Goal: Information Seeking & Learning: Find specific fact

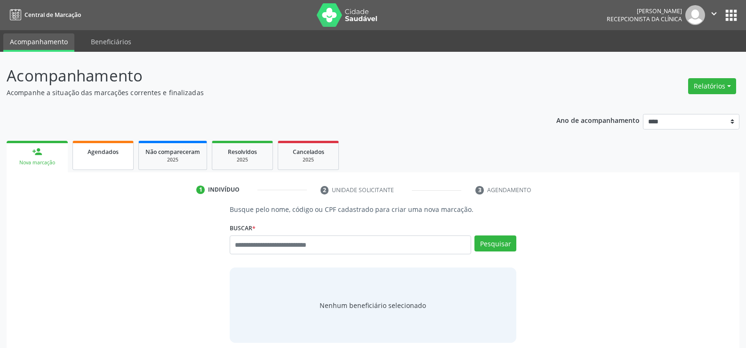
click at [101, 143] on link "Agendados" at bounding box center [103, 155] width 61 height 29
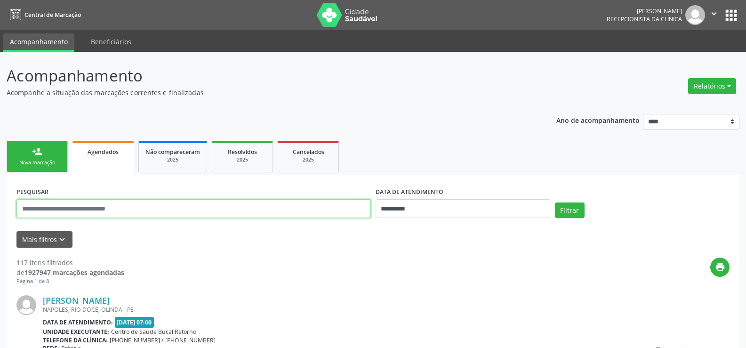
click at [86, 206] on input "text" at bounding box center [193, 208] width 355 height 19
type input "**********"
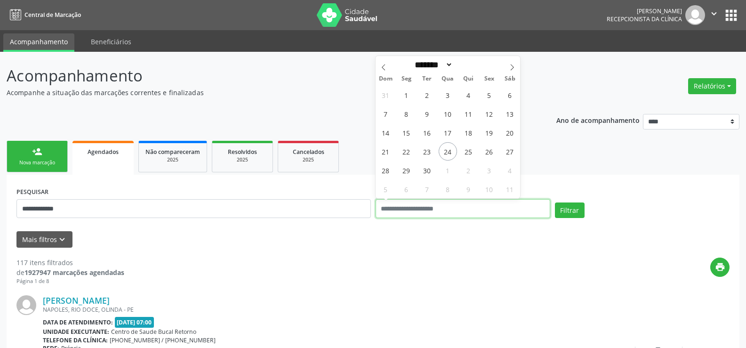
click at [555, 202] on button "Filtrar" at bounding box center [570, 210] width 30 height 16
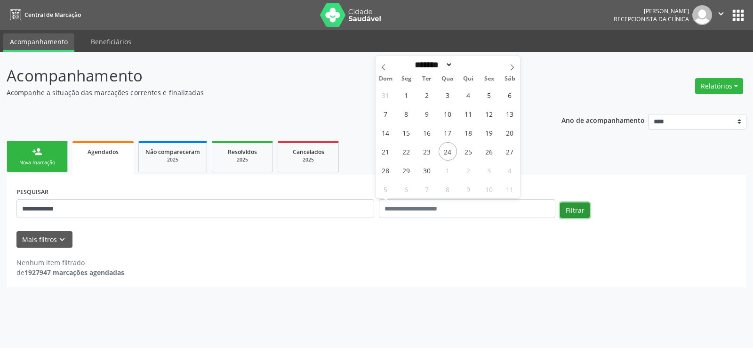
click at [574, 211] on button "Filtrar" at bounding box center [575, 210] width 30 height 16
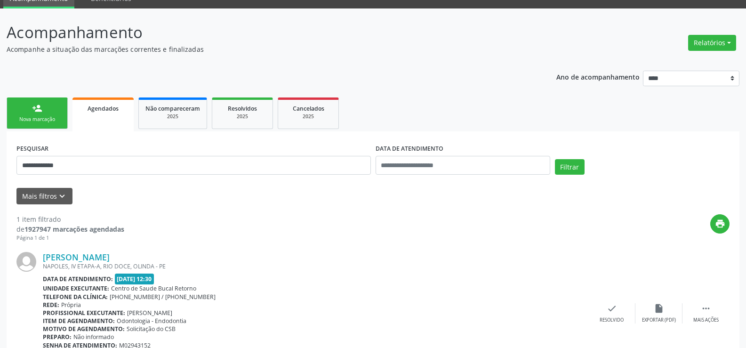
scroll to position [97, 0]
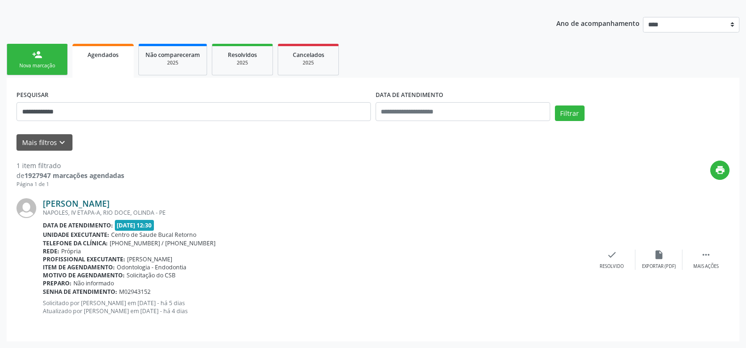
click at [110, 207] on link "Egline Soares de Barros" at bounding box center [76, 203] width 67 height 10
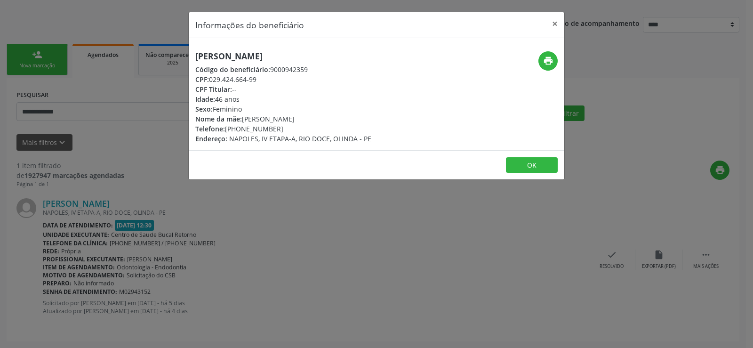
drag, startPoint x: 240, startPoint y: 127, endPoint x: 287, endPoint y: 127, distance: 47.1
click at [287, 127] on div "Telefone: (81) 99688-4790" at bounding box center [283, 129] width 176 height 10
click at [558, 28] on button "×" at bounding box center [555, 23] width 19 height 23
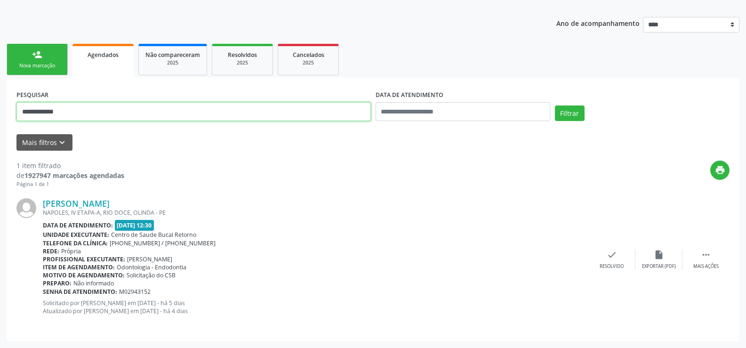
drag, startPoint x: 76, startPoint y: 110, endPoint x: 21, endPoint y: 108, distance: 55.1
click at [21, 108] on input "**********" at bounding box center [193, 111] width 355 height 19
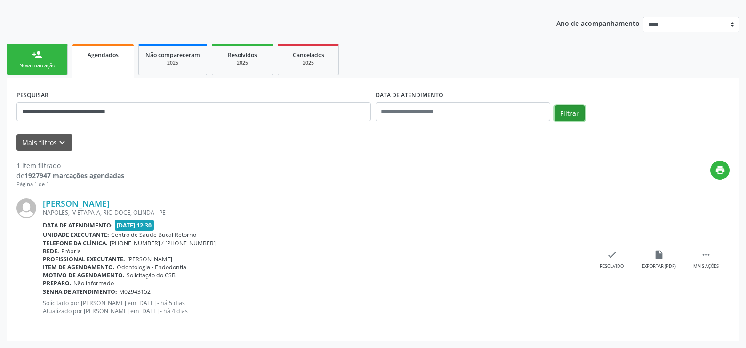
click at [569, 110] on button "Filtrar" at bounding box center [570, 113] width 30 height 16
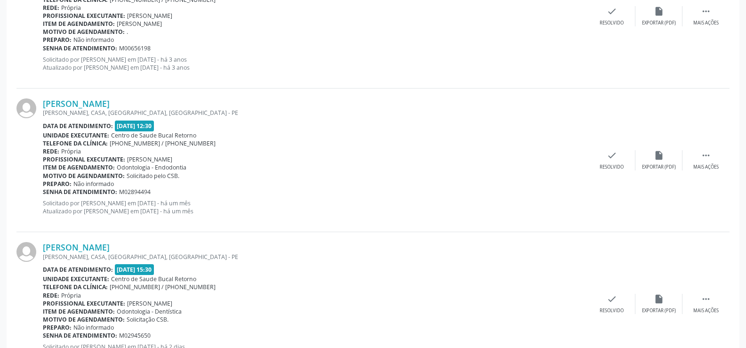
scroll to position [385, 0]
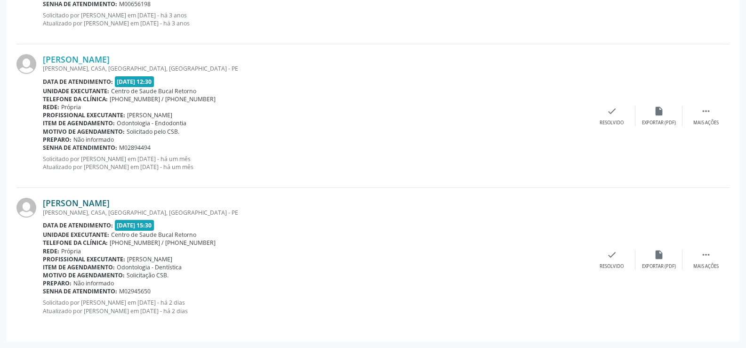
click at [101, 202] on link "Simone Cristina dos Santos Medeiros" at bounding box center [76, 203] width 67 height 10
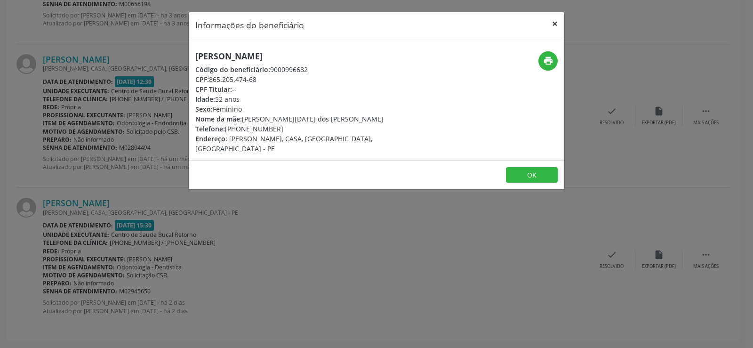
click at [555, 24] on button "×" at bounding box center [555, 23] width 19 height 23
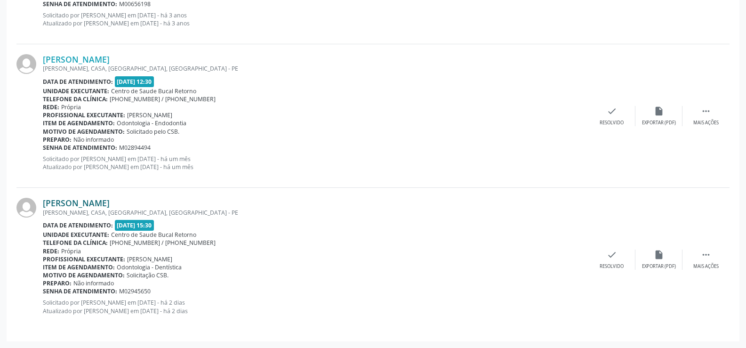
click at [110, 201] on link "Simone Cristina dos Santos Medeiros" at bounding box center [76, 203] width 67 height 10
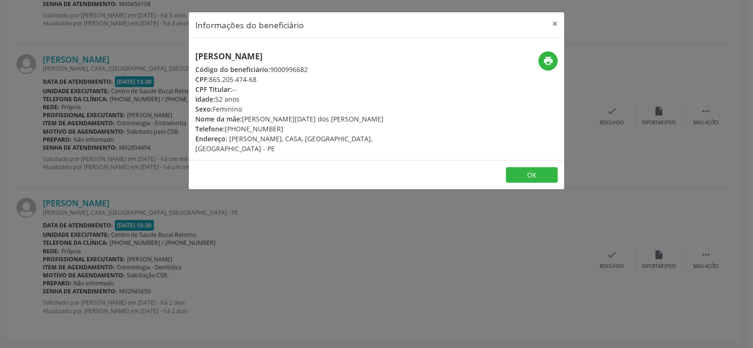
drag, startPoint x: 195, startPoint y: 59, endPoint x: 379, endPoint y: 58, distance: 183.2
click at [379, 58] on h5 "Simone Cristina dos Santos Medeiros" at bounding box center [313, 56] width 237 height 10
copy h5 "Simone Cristina dos Santos Medeiros"
click at [555, 26] on button "×" at bounding box center [555, 23] width 19 height 23
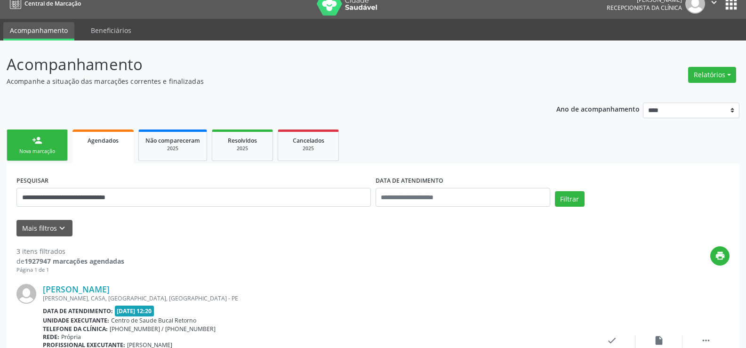
scroll to position [8, 0]
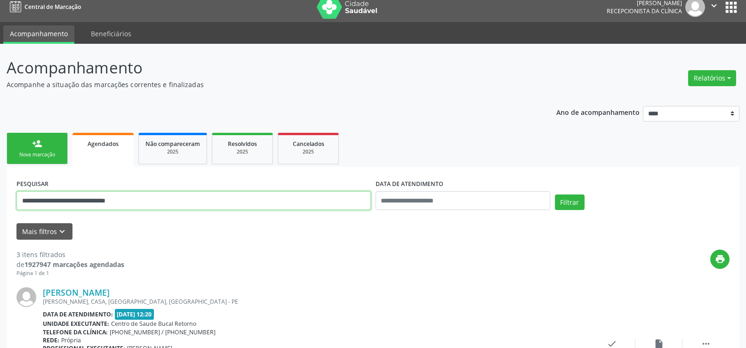
click at [88, 204] on input "**********" at bounding box center [193, 200] width 355 height 19
drag, startPoint x: 158, startPoint y: 198, endPoint x: 0, endPoint y: 191, distance: 157.9
paste input "text"
type input "**********"
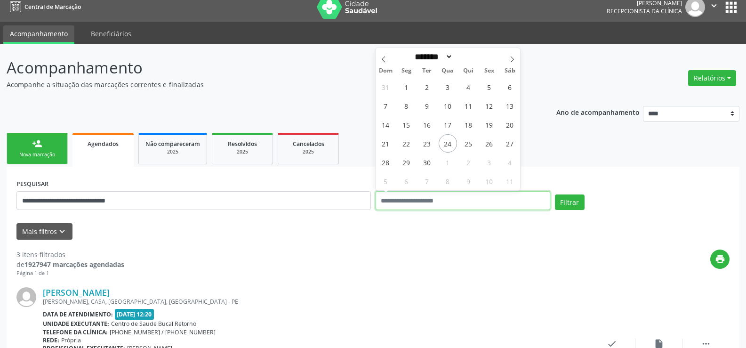
click at [555, 194] on button "Filtrar" at bounding box center [570, 202] width 30 height 16
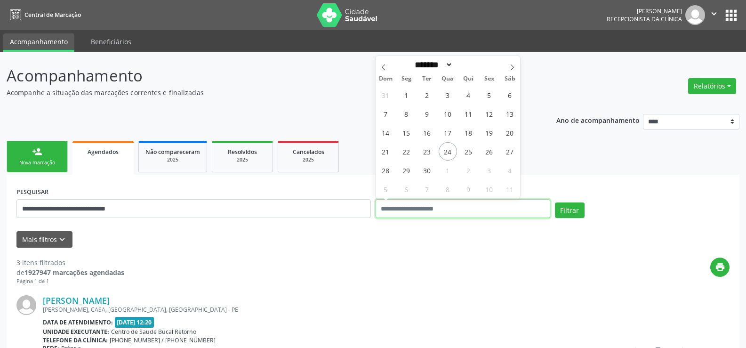
click at [555, 202] on button "Filtrar" at bounding box center [570, 210] width 30 height 16
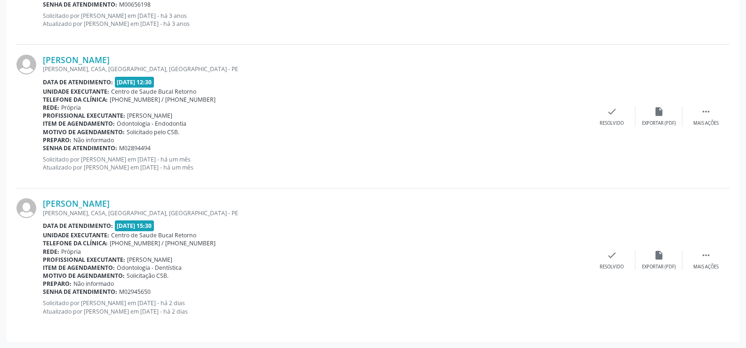
scroll to position [385, 0]
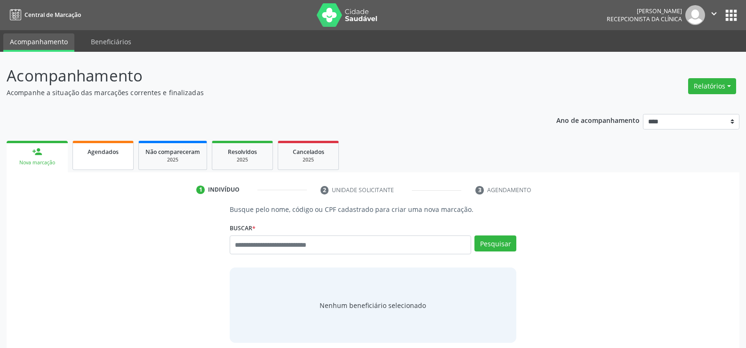
click at [115, 162] on link "Agendados" at bounding box center [103, 155] width 61 height 29
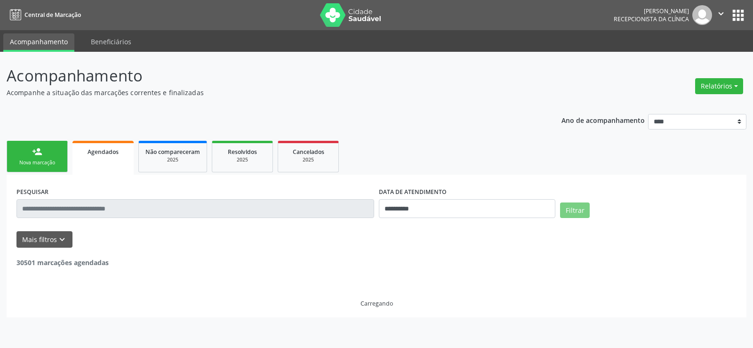
click at [113, 207] on input "text" at bounding box center [195, 208] width 358 height 19
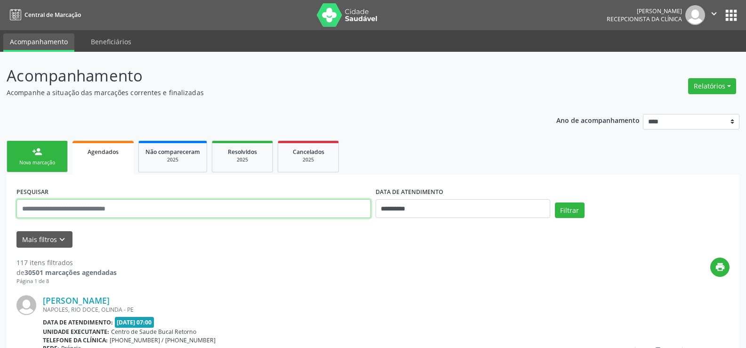
click at [114, 206] on input "text" at bounding box center [193, 208] width 355 height 19
drag, startPoint x: 65, startPoint y: 209, endPoint x: 103, endPoint y: 210, distance: 38.7
click at [103, 210] on input "**********" at bounding box center [193, 208] width 355 height 19
type input "**********"
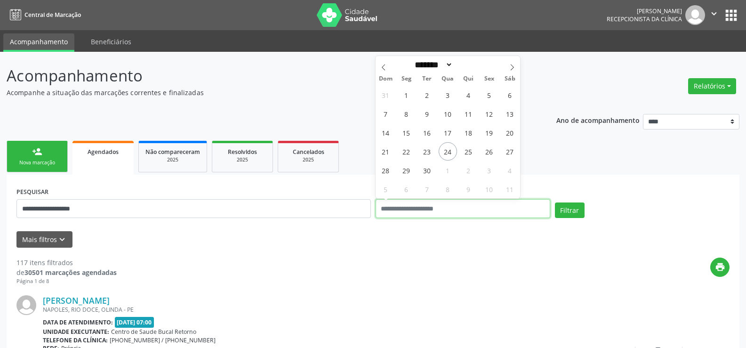
click at [555, 202] on button "Filtrar" at bounding box center [570, 210] width 30 height 16
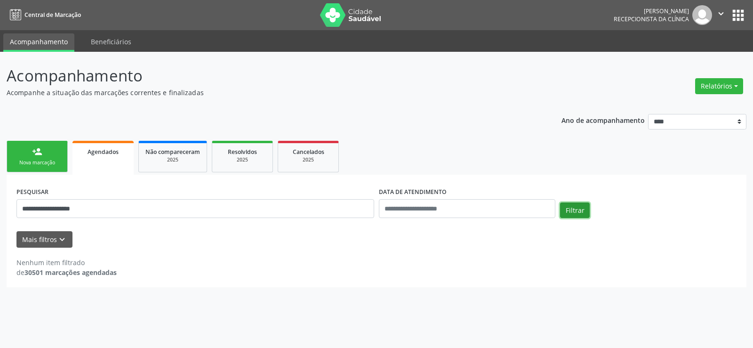
click at [575, 212] on button "Filtrar" at bounding box center [575, 210] width 30 height 16
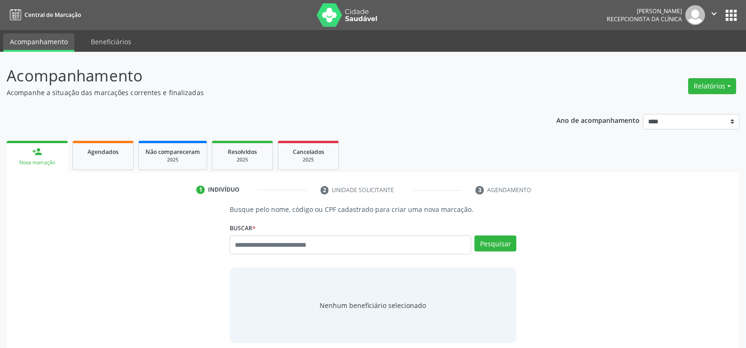
click at [239, 246] on input "text" at bounding box center [351, 244] width 242 height 19
type input "**********"
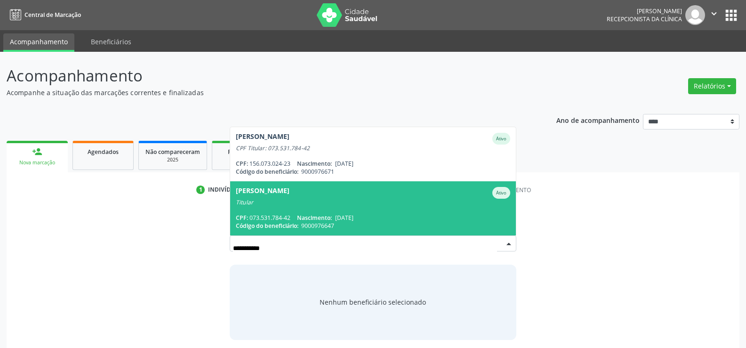
click at [329, 204] on div "Titular" at bounding box center [373, 203] width 275 height 8
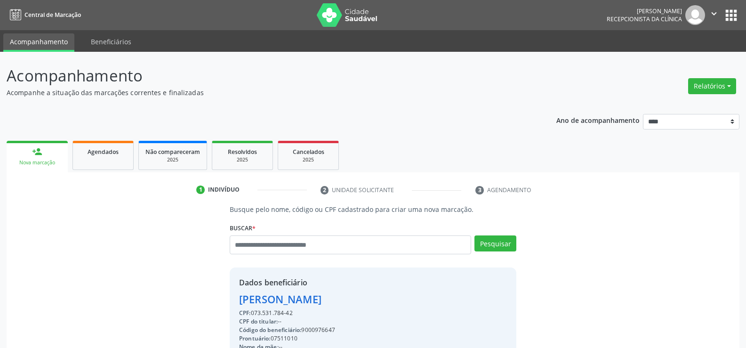
drag, startPoint x: 299, startPoint y: 311, endPoint x: 240, endPoint y: 305, distance: 59.1
copy div "Jessica Oliveira de Melo CPF: 073.531.784-42"
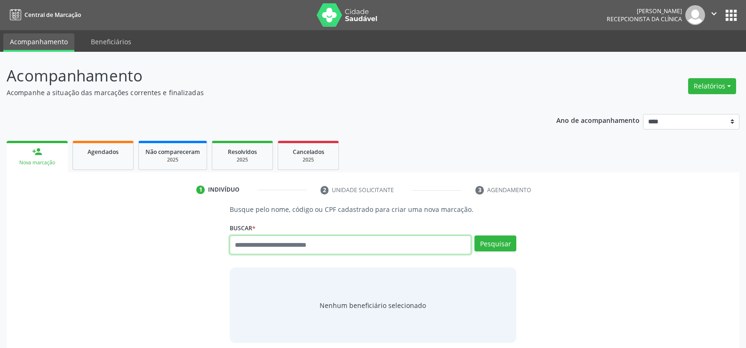
click at [241, 245] on input "text" at bounding box center [351, 244] width 242 height 19
type input "**********"
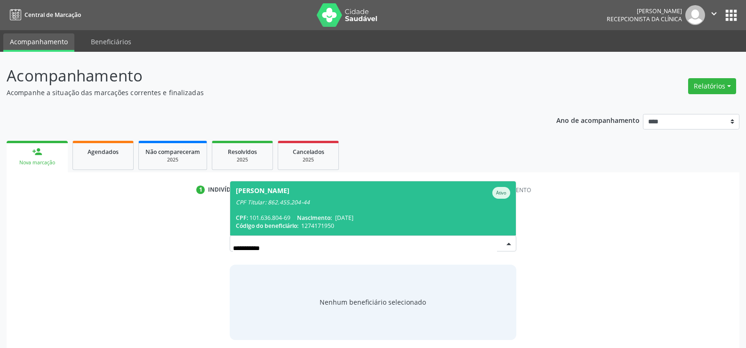
click at [243, 218] on span "CPF:" at bounding box center [242, 218] width 12 height 8
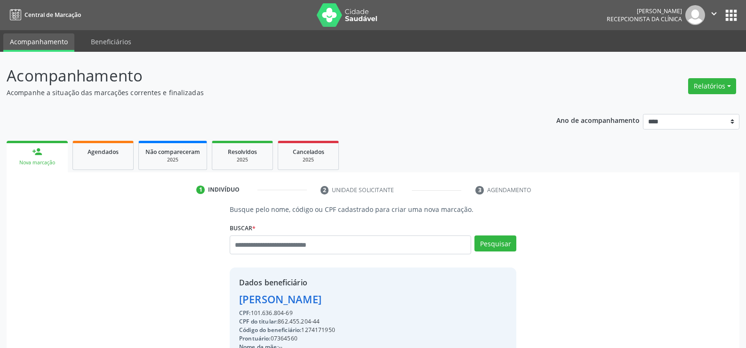
drag, startPoint x: 293, startPoint y: 312, endPoint x: 213, endPoint y: 293, distance: 81.7
click at [213, 293] on div "Busque pelo nome, código ou CPF cadastrado para criar uma nova marcação. Buscar…" at bounding box center [373, 326] width 720 height 244
copy div "Lucas de Vasconcelos CPF: 101.636.804-69"
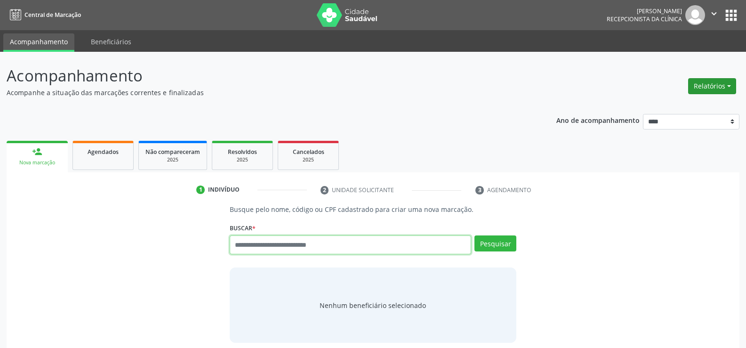
click at [722, 89] on button "Relatórios" at bounding box center [712, 86] width 48 height 16
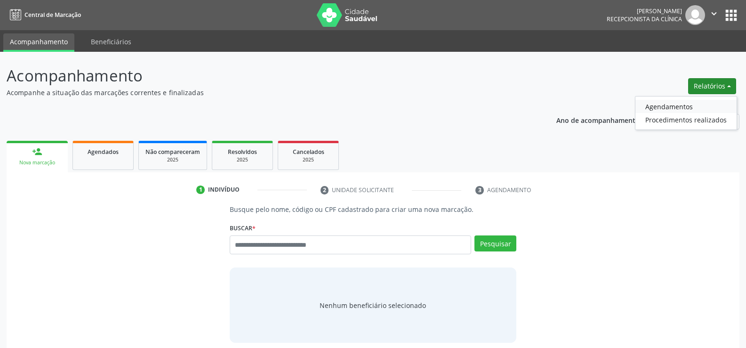
click at [703, 107] on link "Agendamentos" at bounding box center [686, 106] width 101 height 13
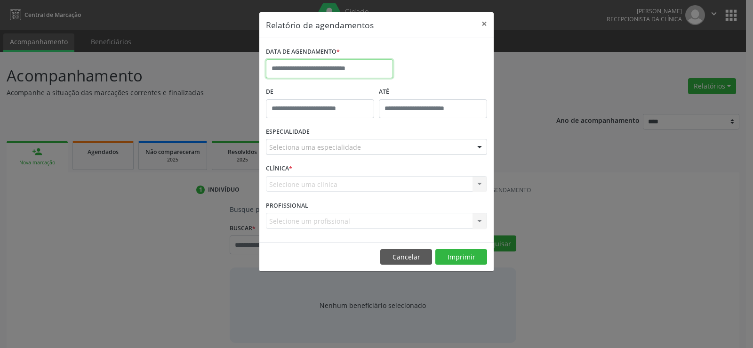
click at [368, 70] on input "text" at bounding box center [329, 68] width 127 height 19
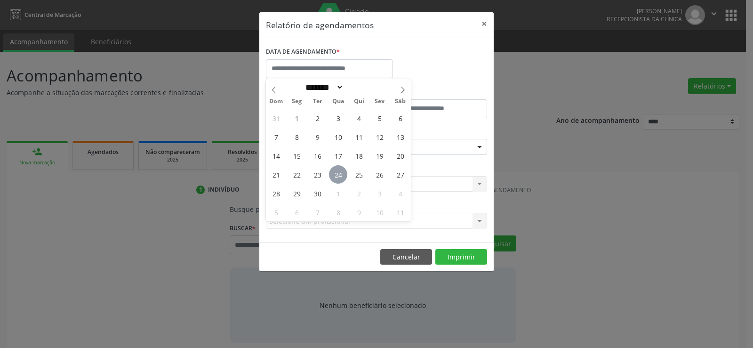
click at [339, 173] on span "24" at bounding box center [338, 174] width 18 height 18
type input "**********"
click at [339, 173] on span "24" at bounding box center [338, 174] width 18 height 18
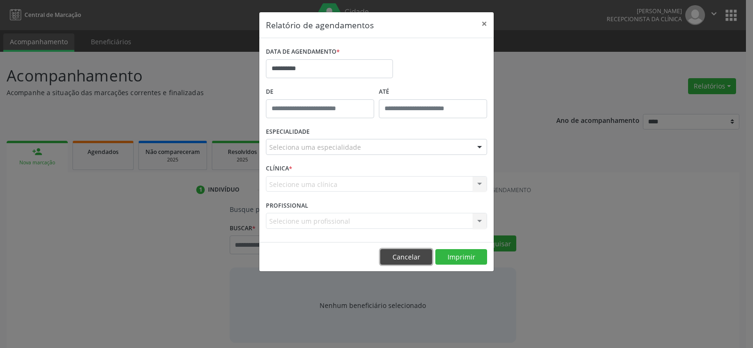
click at [409, 258] on button "Cancelar" at bounding box center [406, 257] width 52 height 16
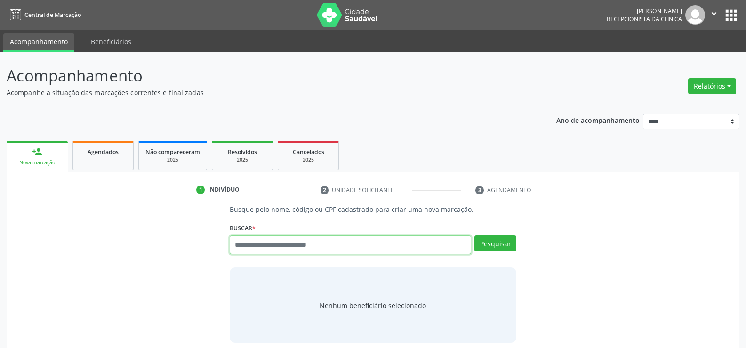
click at [258, 252] on input "text" at bounding box center [351, 244] width 242 height 19
click at [259, 250] on input "text" at bounding box center [351, 244] width 242 height 19
paste input "**********"
type input "**********"
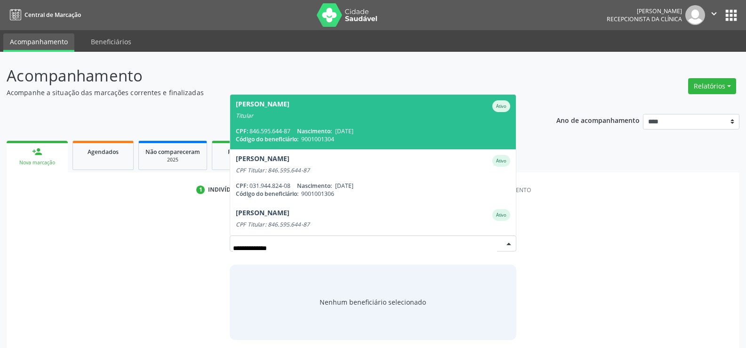
click at [315, 132] on span "Nascimento:" at bounding box center [314, 131] width 35 height 8
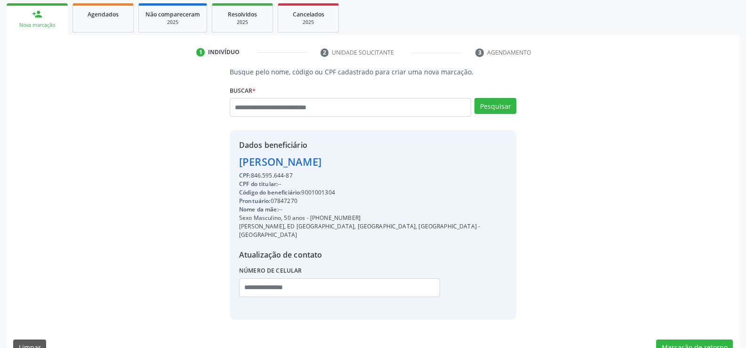
scroll to position [149, 0]
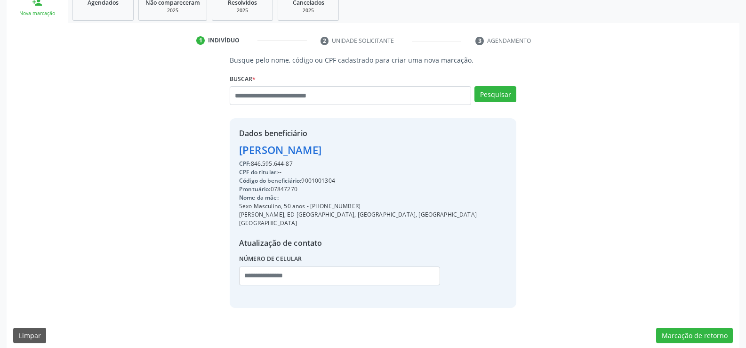
drag, startPoint x: 322, startPoint y: 210, endPoint x: 380, endPoint y: 207, distance: 58.0
click at [380, 207] on div "Sexo Masculino, 50 anos - (81) 98355-9134" at bounding box center [373, 206] width 268 height 8
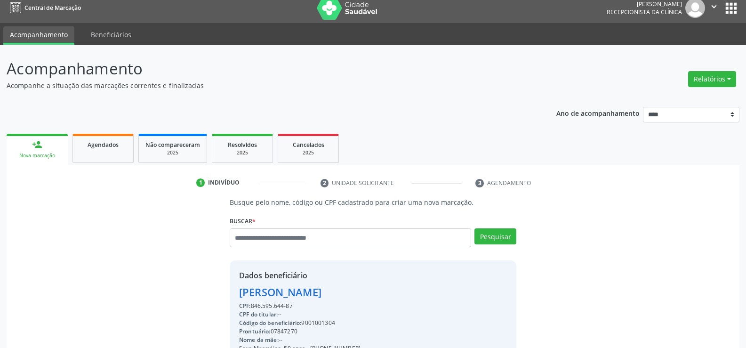
scroll to position [0, 0]
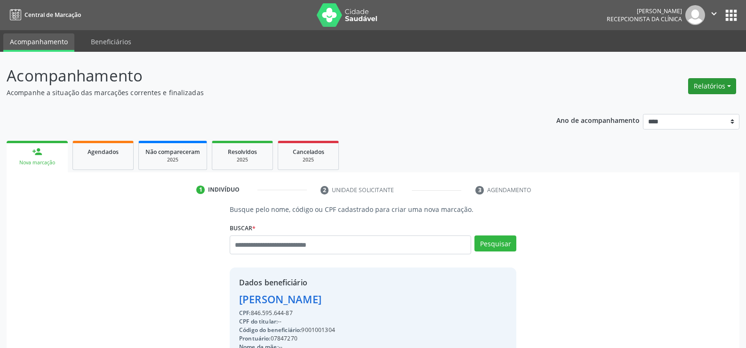
click at [713, 84] on button "Relatórios" at bounding box center [712, 86] width 48 height 16
click at [664, 108] on link "Agendamentos" at bounding box center [686, 106] width 101 height 13
select select "*"
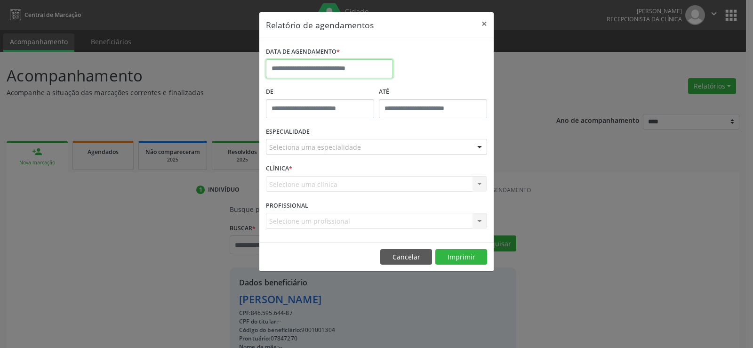
click at [296, 71] on input "text" at bounding box center [329, 68] width 127 height 19
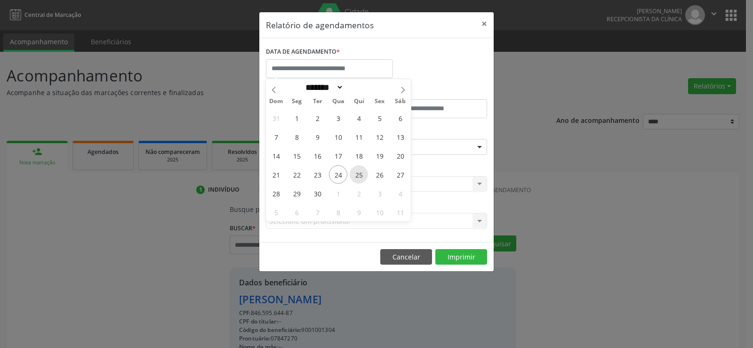
click at [357, 172] on span "25" at bounding box center [359, 174] width 18 height 18
type input "**********"
click at [357, 172] on span "25" at bounding box center [359, 174] width 18 height 18
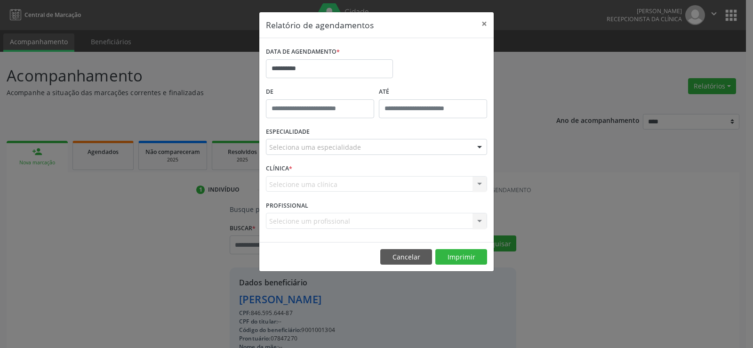
click at [360, 147] on div "Seleciona uma especialidade" at bounding box center [376, 147] width 221 height 16
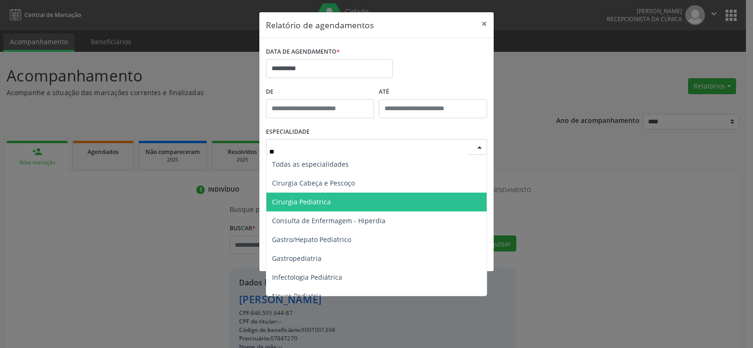
type input "***"
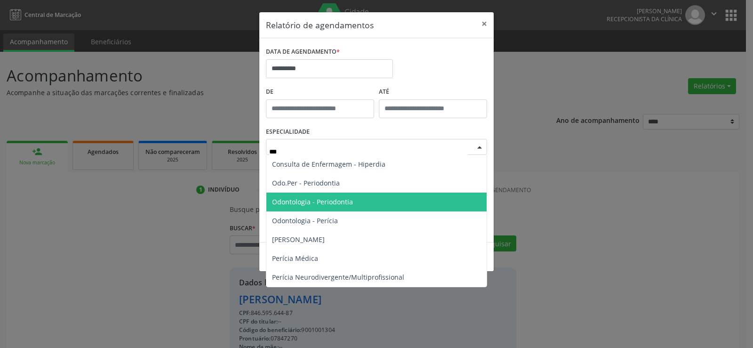
click at [337, 204] on span "Odontologia - Periodontia" at bounding box center [312, 201] width 81 height 9
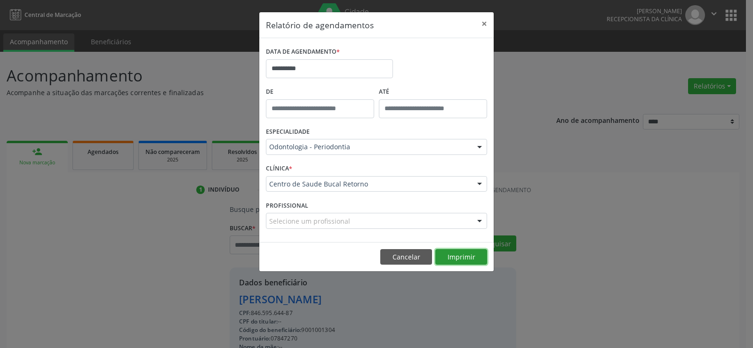
click at [469, 259] on button "Imprimir" at bounding box center [462, 257] width 52 height 16
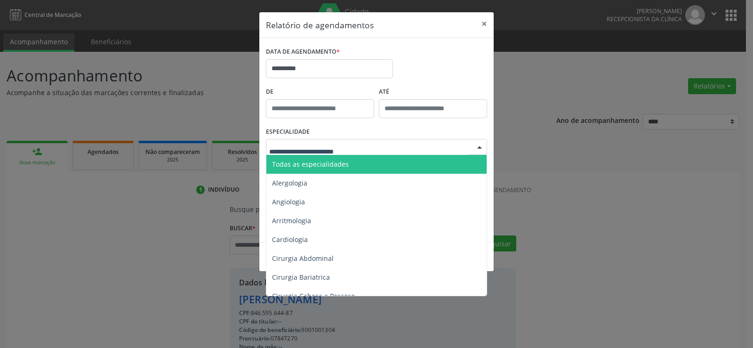
click at [343, 165] on span "Todas as especialidades" at bounding box center [310, 164] width 77 height 9
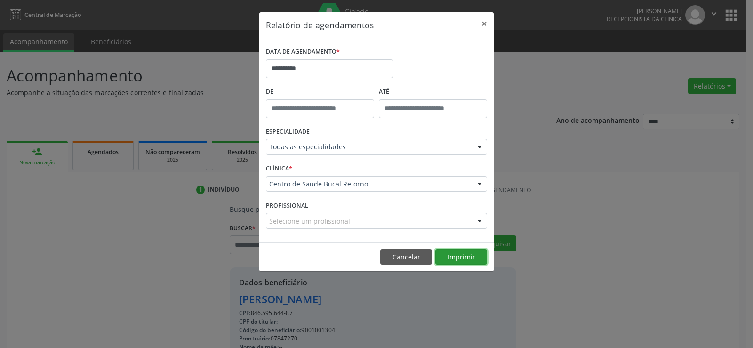
click at [446, 255] on button "Imprimir" at bounding box center [462, 257] width 52 height 16
click at [411, 259] on button "Cancelar" at bounding box center [406, 257] width 52 height 16
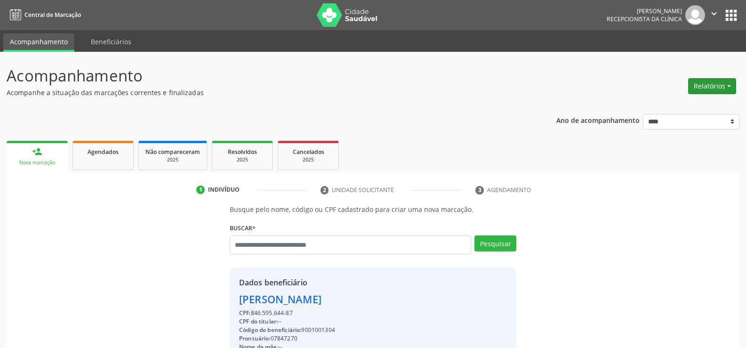
click at [697, 89] on button "Relatórios" at bounding box center [712, 86] width 48 height 16
click at [692, 105] on link "Agendamentos" at bounding box center [686, 106] width 101 height 13
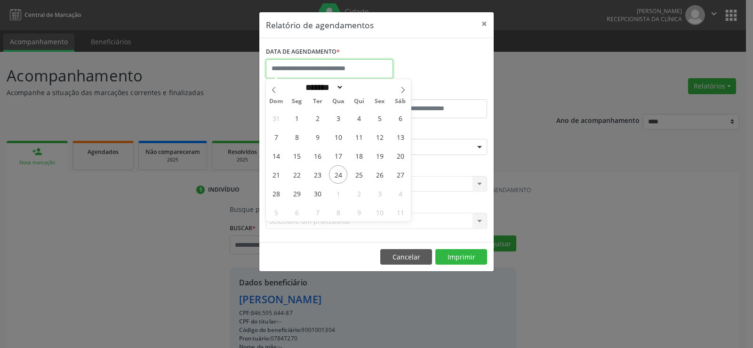
click at [322, 71] on input "text" at bounding box center [329, 68] width 127 height 19
click at [297, 178] on span "22" at bounding box center [297, 174] width 18 height 18
type input "**********"
click at [297, 178] on span "22" at bounding box center [297, 174] width 18 height 18
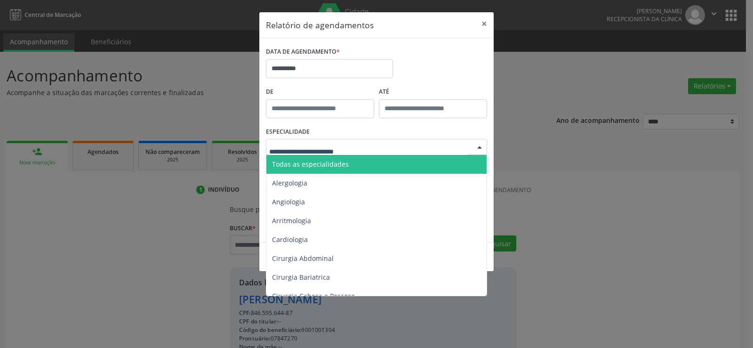
click at [307, 161] on span "Todas as especialidades" at bounding box center [310, 164] width 77 height 9
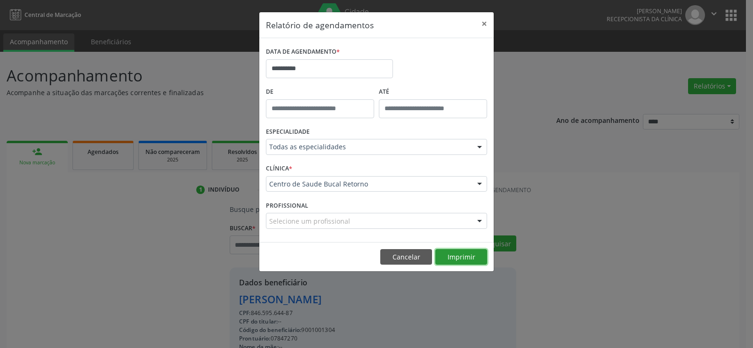
click at [450, 259] on button "Imprimir" at bounding box center [462, 257] width 52 height 16
click at [390, 254] on button "Cancelar" at bounding box center [406, 257] width 52 height 16
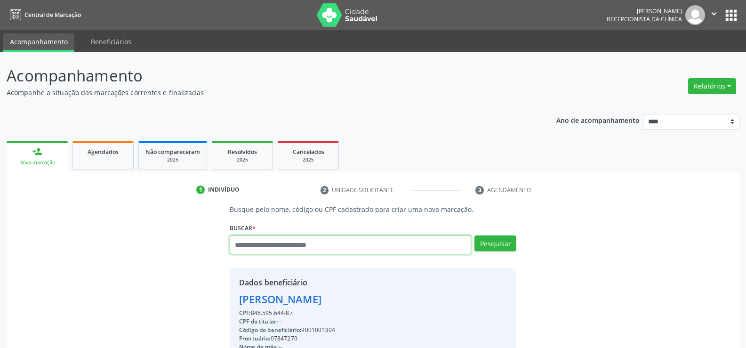
click at [282, 250] on input "text" at bounding box center [351, 244] width 242 height 19
type input "**********"
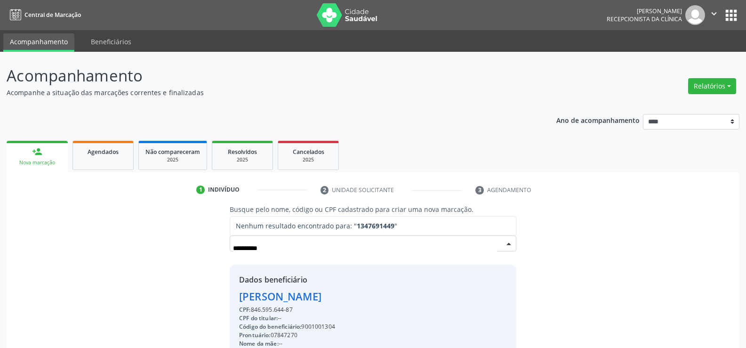
drag, startPoint x: 282, startPoint y: 250, endPoint x: 202, endPoint y: 256, distance: 79.8
click at [202, 256] on div "**********" at bounding box center [373, 329] width 720 height 250
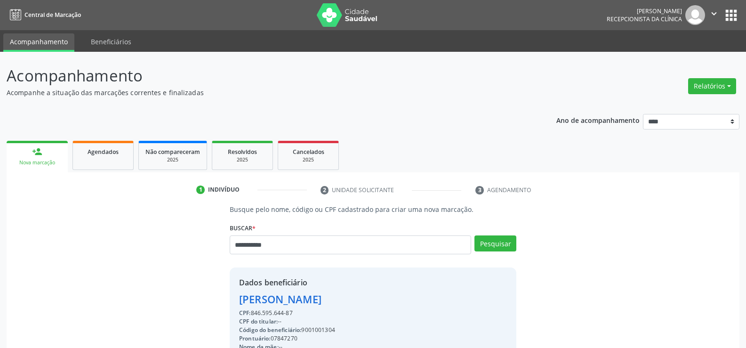
type input "**********"
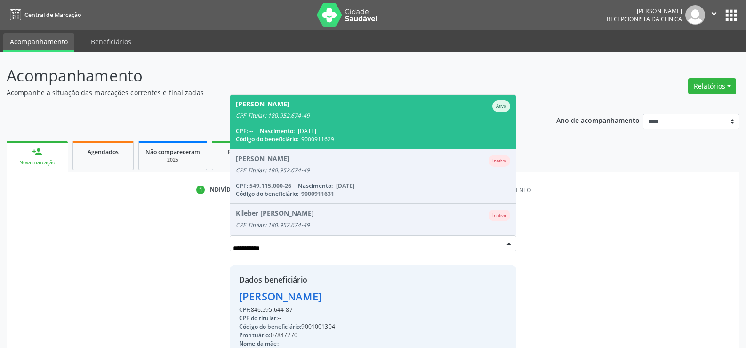
click at [291, 129] on span "Nascimento:" at bounding box center [277, 131] width 35 height 8
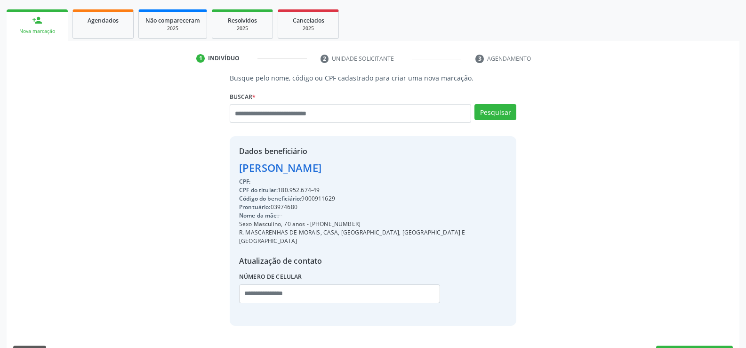
scroll to position [149, 0]
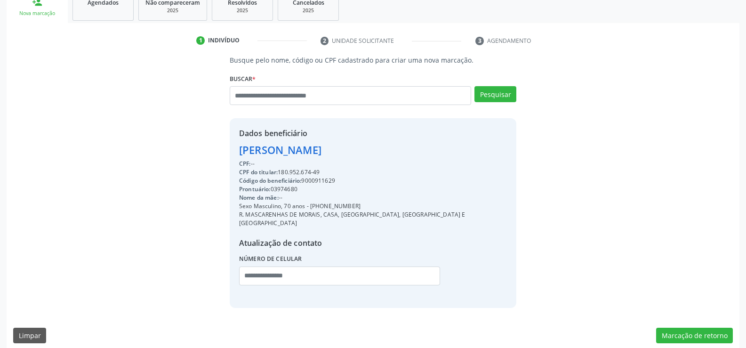
drag, startPoint x: 239, startPoint y: 153, endPoint x: 347, endPoint y: 171, distance: 108.9
click at [347, 171] on div "Dados beneficiário Eduardo Jose de Souza CPF: -- CPF do titular: 180.952.674-49…" at bounding box center [373, 213] width 268 height 170
copy div "Eduardo Jose de Souza CPF: -- CPF do titular: 180.952.674-49"
